Goal: Task Accomplishment & Management: Manage account settings

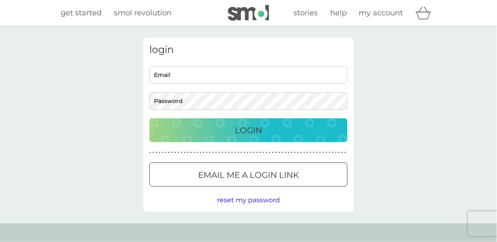
click at [166, 75] on input "Email" at bounding box center [249, 75] width 198 height 18
type input "[EMAIL_ADDRESS][DOMAIN_NAME]"
click at [227, 72] on input "[EMAIL_ADDRESS][DOMAIN_NAME]" at bounding box center [249, 75] width 198 height 18
click at [161, 71] on input "Email" at bounding box center [249, 75] width 198 height 18
type input "i"
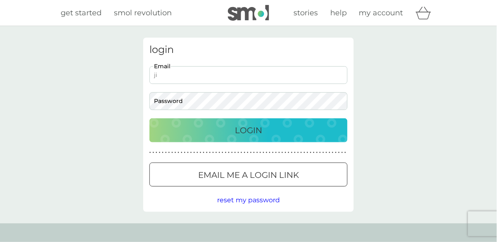
type input "[EMAIL_ADDRESS][DOMAIN_NAME]"
click at [226, 73] on input "[EMAIL_ADDRESS][DOMAIN_NAME]" at bounding box center [249, 75] width 198 height 18
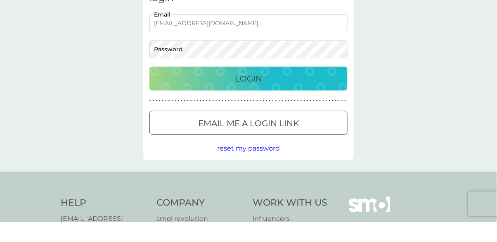
scroll to position [33, 0]
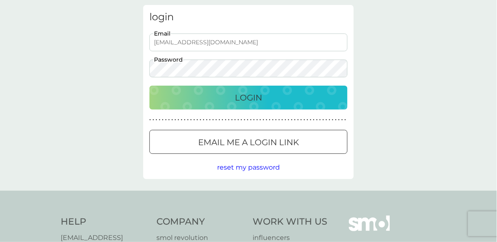
click at [326, 96] on div "Login" at bounding box center [249, 97] width 182 height 13
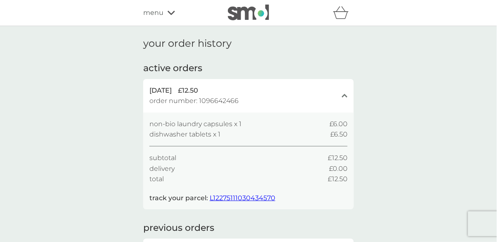
click at [238, 199] on span "L12275111030434570" at bounding box center [243, 198] width 66 height 8
